Goal: Task Accomplishment & Management: Manage account settings

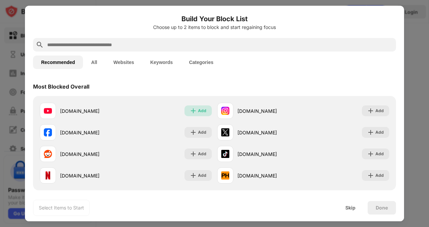
click at [193, 114] on img at bounding box center [193, 111] width 7 height 7
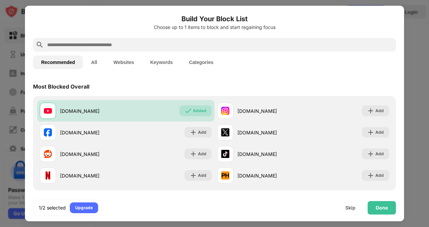
click at [206, 59] on button "Categories" at bounding box center [201, 62] width 40 height 13
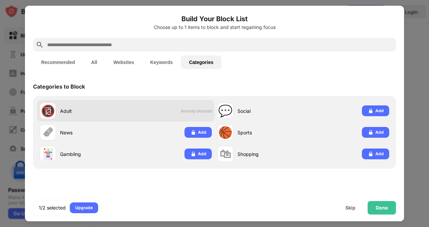
click at [210, 109] on span "Already blocked" at bounding box center [196, 111] width 31 height 5
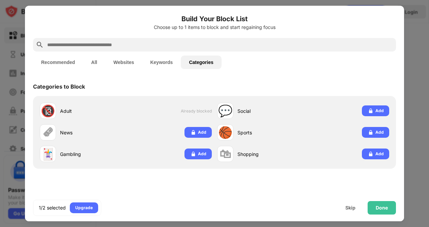
click at [95, 62] on button "All" at bounding box center [94, 62] width 22 height 13
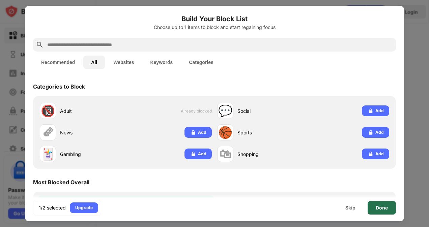
click at [382, 208] on div "Done" at bounding box center [382, 207] width 12 height 5
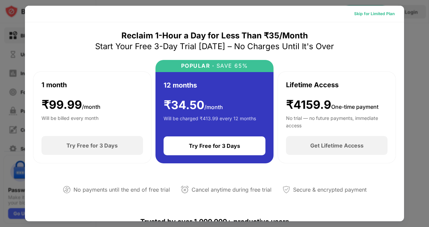
click at [376, 13] on div "Skip for Limited Plan" at bounding box center [374, 13] width 40 height 7
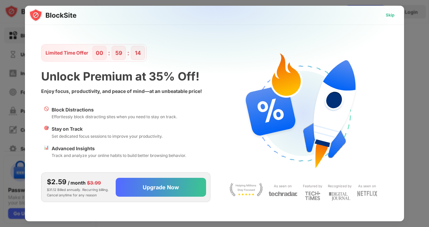
click at [394, 16] on div "Skip" at bounding box center [390, 15] width 20 height 11
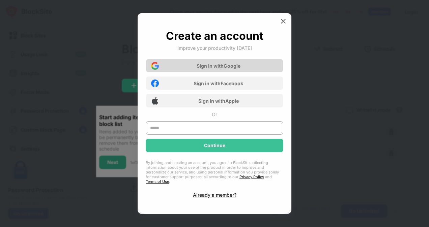
click at [250, 64] on div "Sign in with Google" at bounding box center [215, 65] width 138 height 13
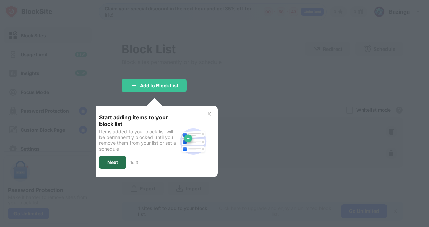
click at [116, 161] on div "Next" at bounding box center [112, 162] width 11 height 5
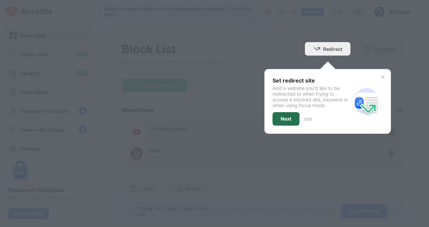
click at [275, 115] on div "Next" at bounding box center [285, 118] width 27 height 13
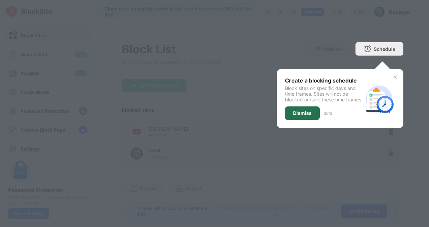
click at [293, 116] on div "Dismiss" at bounding box center [302, 113] width 19 height 5
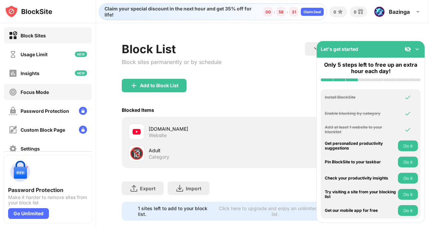
click at [56, 93] on div "Focus Mode" at bounding box center [48, 92] width 88 height 16
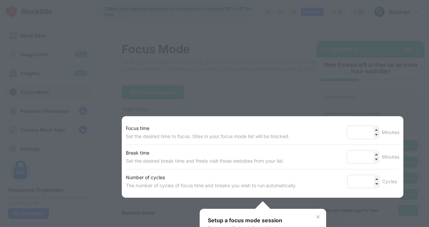
click at [211, 87] on div at bounding box center [214, 113] width 429 height 227
click at [63, 126] on div at bounding box center [214, 113] width 429 height 227
click at [315, 214] on img at bounding box center [317, 216] width 5 height 5
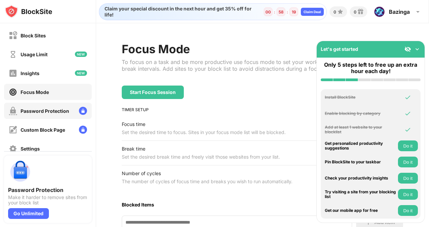
click at [65, 109] on div "Password Protection" at bounding box center [45, 111] width 49 height 6
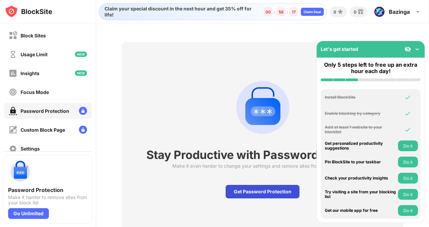
click at [253, 189] on div "Get Password Protection" at bounding box center [263, 191] width 74 height 13
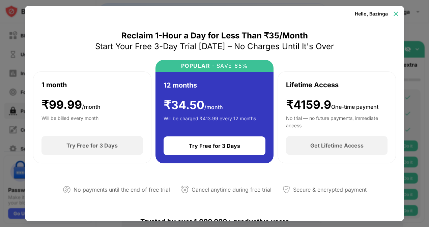
click at [396, 14] on img at bounding box center [395, 13] width 7 height 7
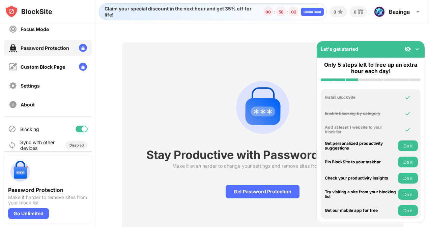
scroll to position [69, 0]
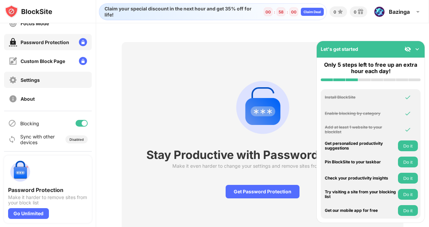
click at [53, 76] on div "Settings" at bounding box center [48, 80] width 88 height 16
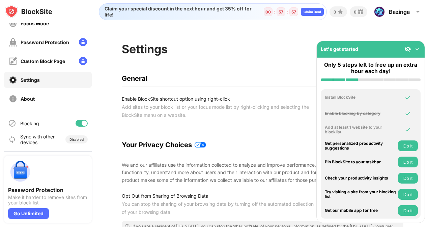
click at [417, 48] on img at bounding box center [417, 49] width 7 height 7
